Goal: Task Accomplishment & Management: Complete application form

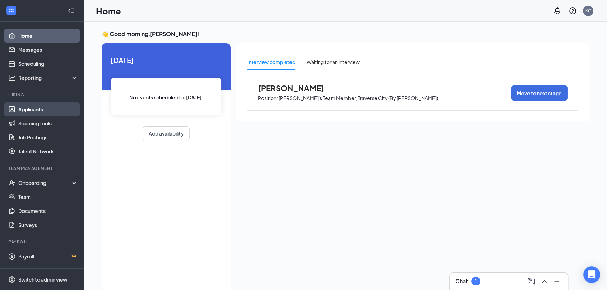
click at [42, 106] on link "Applicants" at bounding box center [48, 109] width 60 height 14
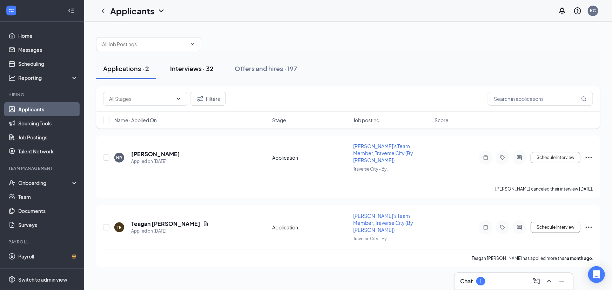
click at [188, 66] on div "Interviews · 32" at bounding box center [191, 68] width 43 height 9
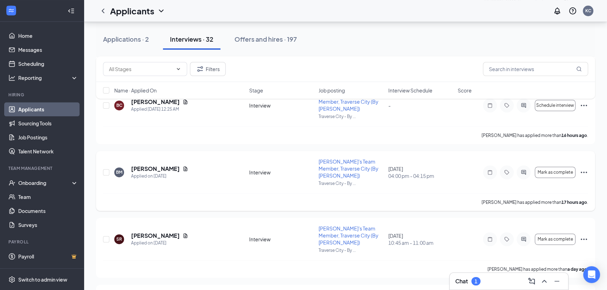
scroll to position [414, 0]
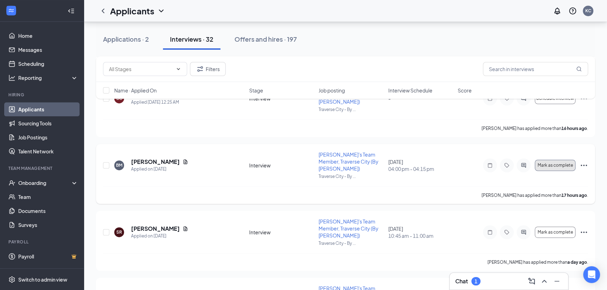
click at [549, 163] on span "Mark as complete" at bounding box center [555, 165] width 35 height 5
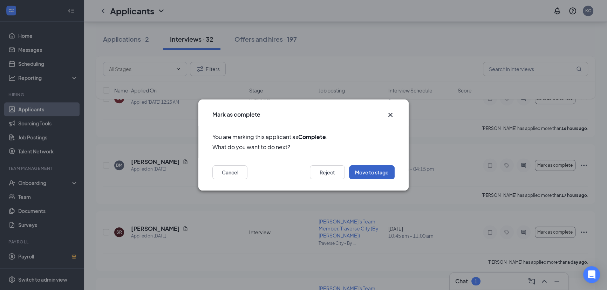
click at [371, 174] on button "Move to stage" at bounding box center [372, 173] width 46 height 14
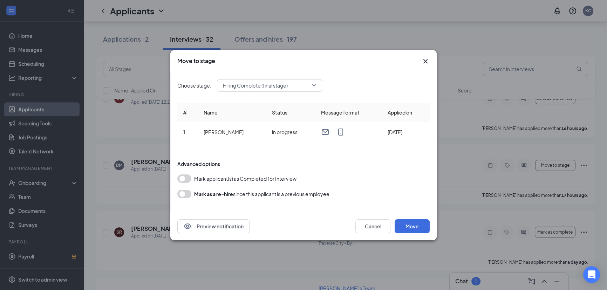
click at [184, 174] on form "Advanced options Mark applicant(s) as Completed for Interview [PERSON_NAME] as …" at bounding box center [303, 180] width 253 height 52
click at [184, 175] on button "button" at bounding box center [184, 179] width 14 height 8
click at [408, 222] on button "Move" at bounding box center [412, 227] width 35 height 14
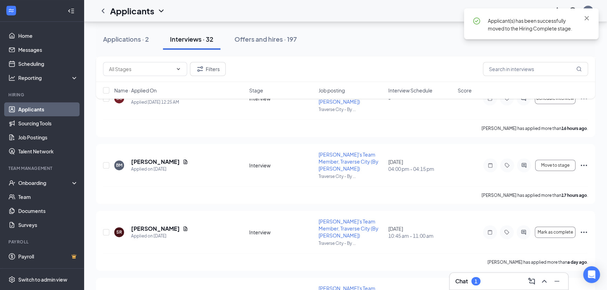
click at [530, 21] on span "Applicant(s) has been successfully moved to the Hiring Complete stage." at bounding box center [530, 25] width 85 height 14
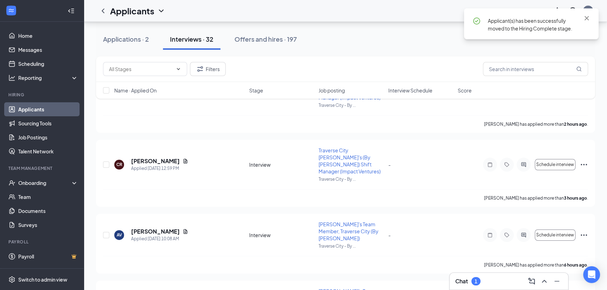
scroll to position [159, 0]
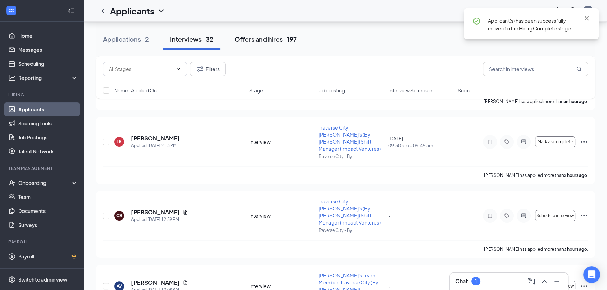
click at [247, 33] on button "Offers and hires · 197" at bounding box center [266, 39] width 76 height 21
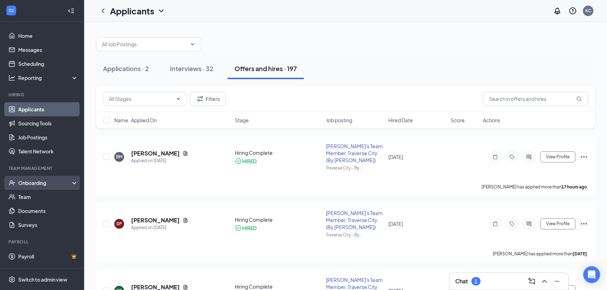
click at [34, 181] on div "Onboarding" at bounding box center [45, 183] width 54 height 7
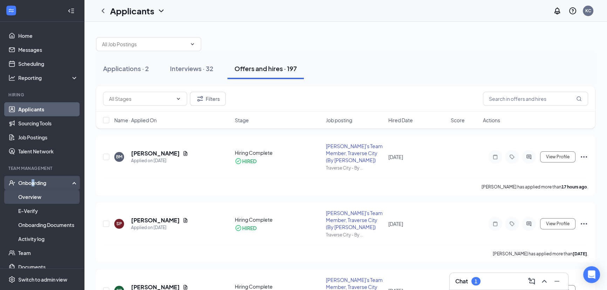
click at [40, 198] on link "Overview" at bounding box center [48, 197] width 60 height 14
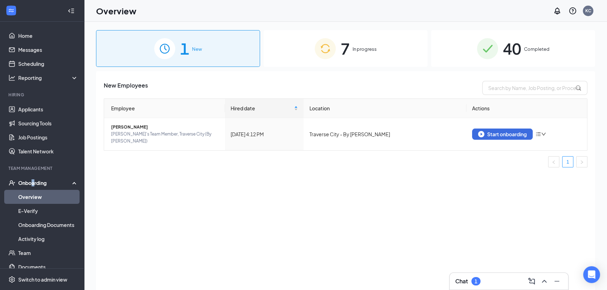
click at [363, 49] on span "In progress" at bounding box center [365, 49] width 24 height 7
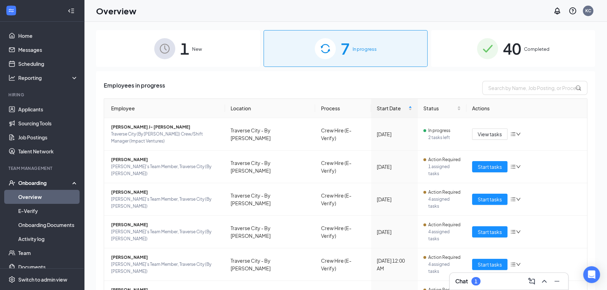
click at [198, 46] on span "New" at bounding box center [197, 49] width 10 height 7
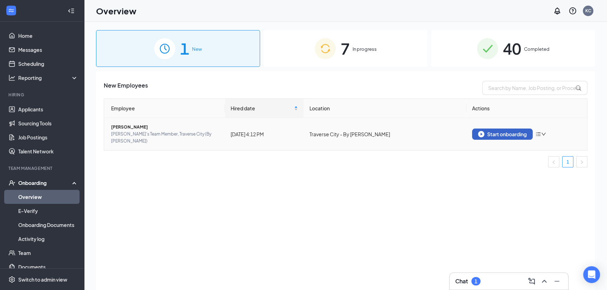
click at [501, 129] on button "Start onboarding" at bounding box center [502, 134] width 61 height 11
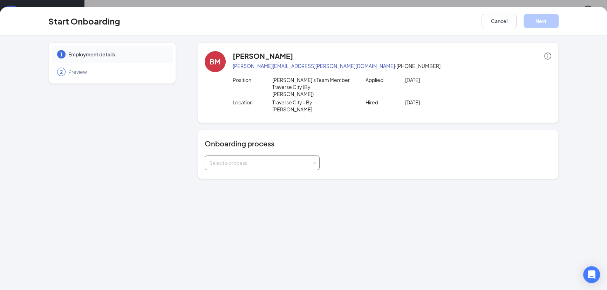
click at [252, 160] on div "Select a process" at bounding box center [260, 163] width 103 height 7
click at [231, 177] on span "Crew Hire (E-Verify)" at bounding box center [230, 176] width 46 height 6
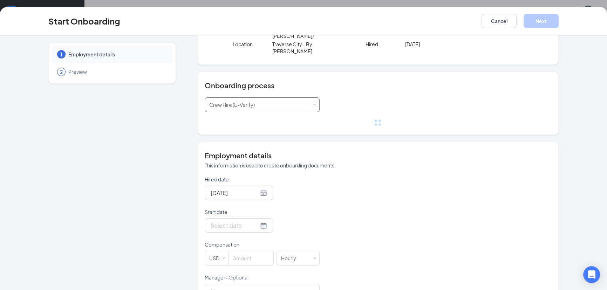
scroll to position [63, 0]
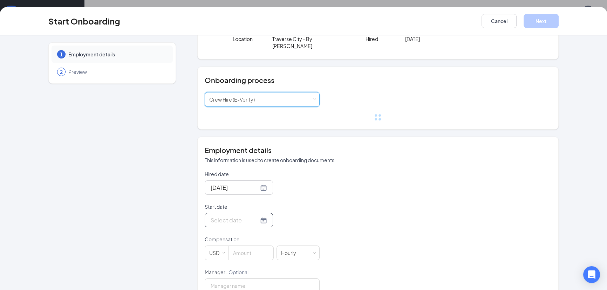
click at [254, 216] on div at bounding box center [239, 220] width 56 height 9
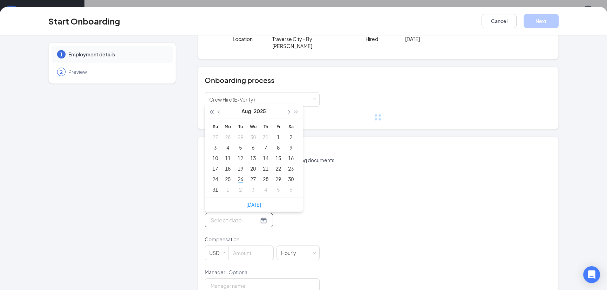
click at [260, 216] on div at bounding box center [239, 220] width 56 height 9
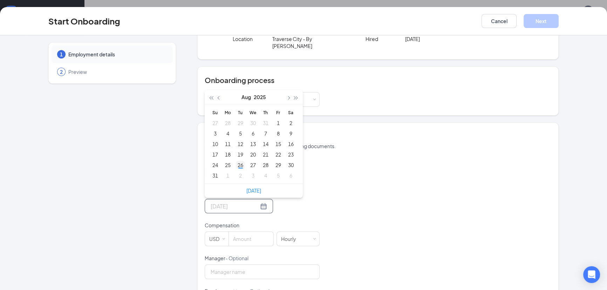
type input "[DATE]"
click at [240, 161] on div "26" at bounding box center [240, 165] width 8 height 8
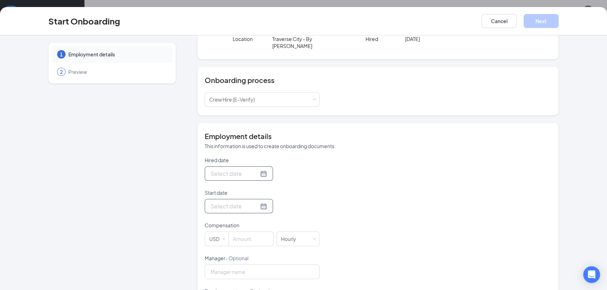
click at [257, 169] on div at bounding box center [239, 173] width 56 height 9
click at [236, 169] on input "Hired date" at bounding box center [235, 173] width 48 height 9
type input "[DATE]"
click at [240, 253] on div "26" at bounding box center [240, 257] width 8 height 8
click at [256, 202] on div at bounding box center [239, 206] width 56 height 9
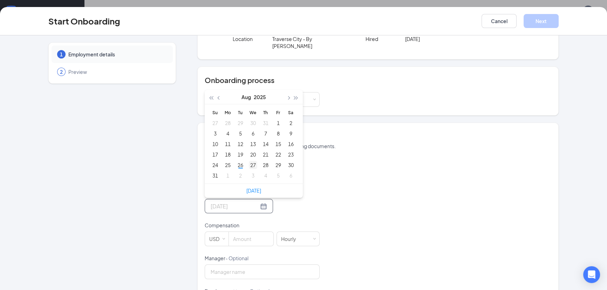
type input "[DATE]"
click at [250, 161] on div "27" at bounding box center [253, 165] width 8 height 8
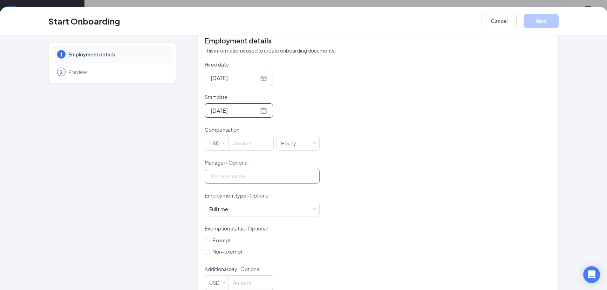
scroll to position [161, 0]
click at [205, 245] on label "Non-exempt" at bounding box center [225, 250] width 41 height 11
click at [205, 249] on input "Non-exempt" at bounding box center [207, 251] width 5 height 5
radio input "true"
click at [230, 168] on input "Manager - Optional" at bounding box center [262, 175] width 115 height 15
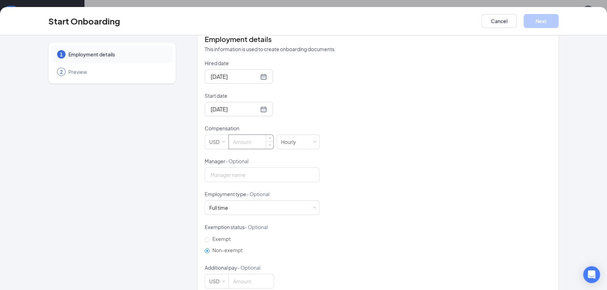
click at [235, 135] on input at bounding box center [251, 142] width 45 height 14
type input "17.75"
click at [150, 165] on div "1 Employment details 2 Preview" at bounding box center [112, 90] width 128 height 416
click at [546, 26] on button "Next" at bounding box center [541, 21] width 35 height 14
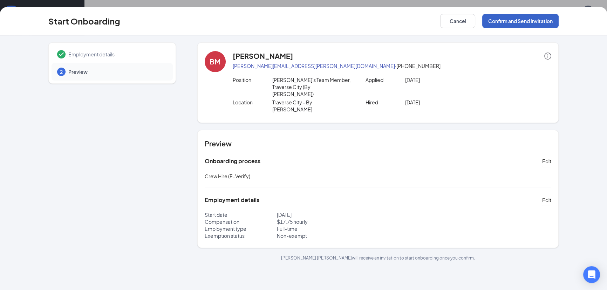
click at [490, 22] on button "Confirm and Send Invitation" at bounding box center [521, 21] width 76 height 14
